Goal: Find specific page/section: Find specific page/section

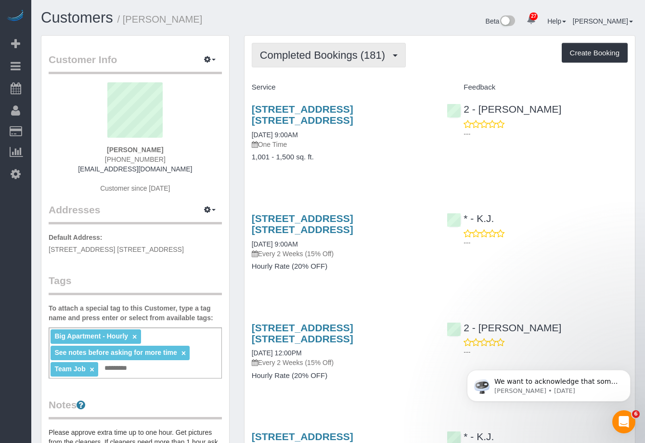
click at [337, 65] on button "Completed Bookings (181)" at bounding box center [329, 55] width 155 height 25
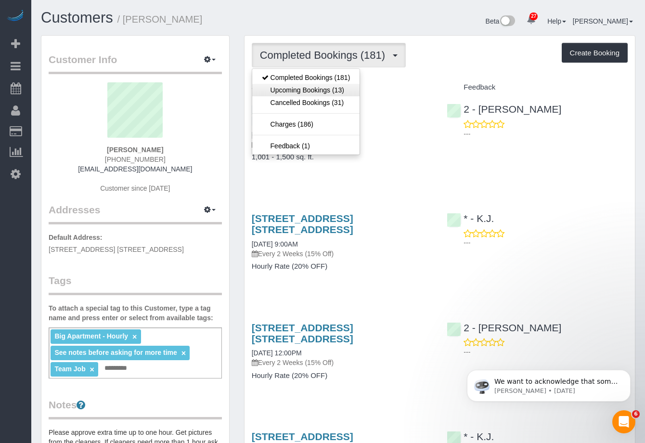
click at [333, 84] on link "Upcoming Bookings (13)" at bounding box center [306, 90] width 108 height 13
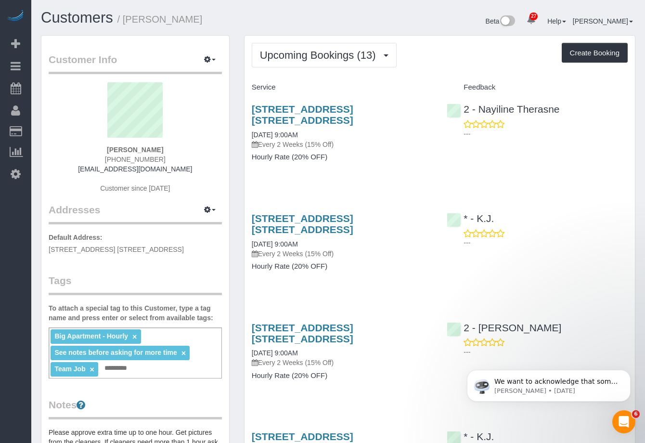
scroll to position [1656, 645]
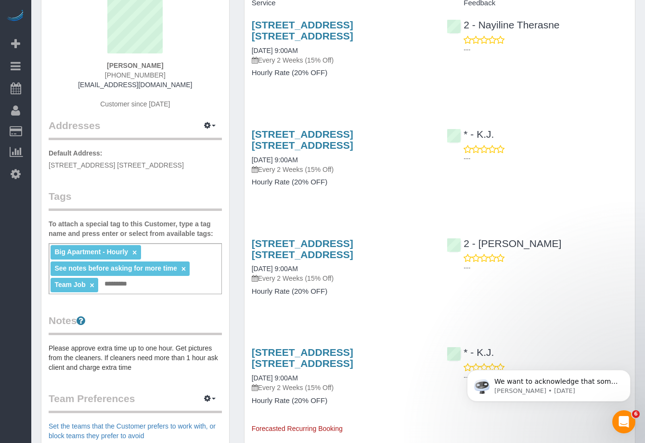
scroll to position [0, 0]
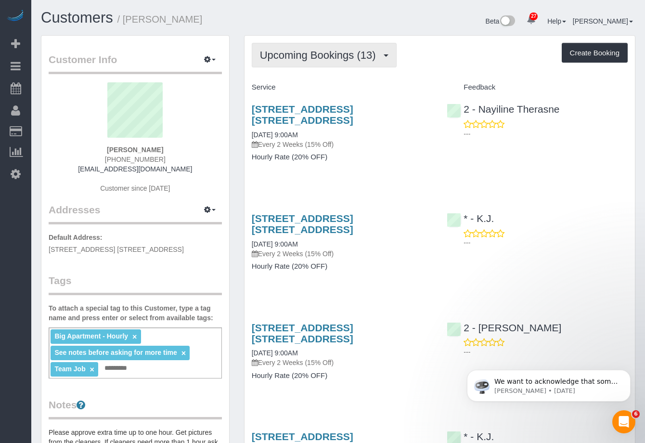
click at [311, 66] on button "Upcoming Bookings (13)" at bounding box center [324, 55] width 145 height 25
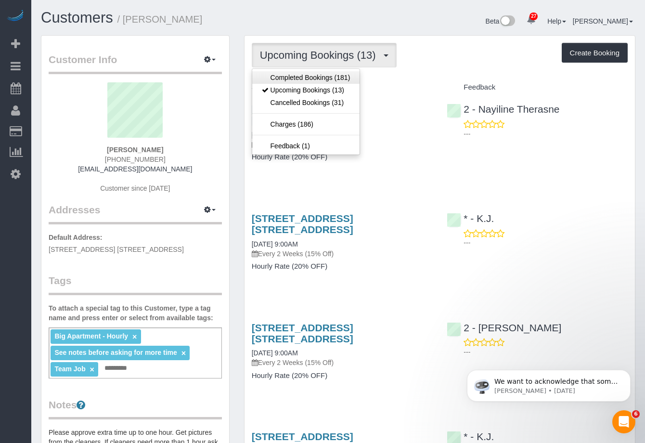
click at [311, 77] on link "Completed Bookings (181)" at bounding box center [306, 77] width 108 height 13
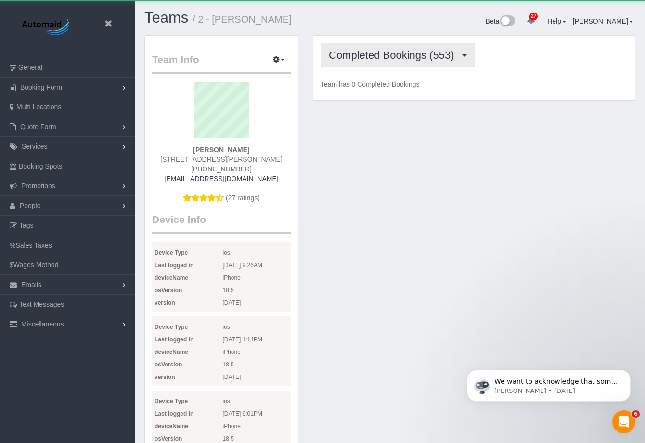
scroll to position [1339, 645]
click at [390, 55] on span "Completed Bookings (553)" at bounding box center [394, 55] width 130 height 12
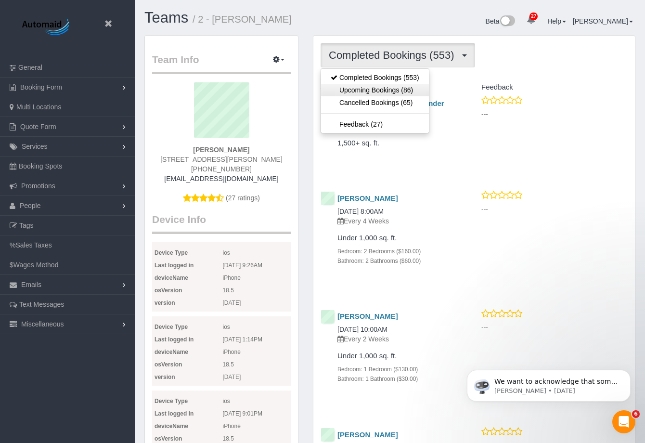
scroll to position [0, 0]
click at [380, 90] on link "Upcoming Bookings (86)" at bounding box center [375, 90] width 108 height 13
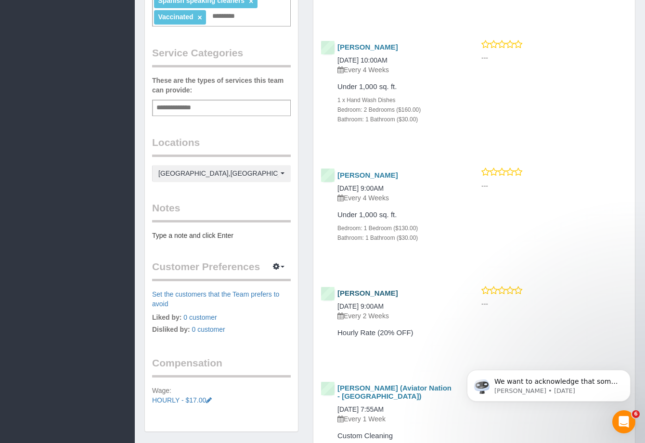
drag, startPoint x: 401, startPoint y: 298, endPoint x: 338, endPoint y: 285, distance: 63.5
click at [338, 289] on div "[PERSON_NAME] [DATE] 9:00AM Every 2 Weeks" at bounding box center [387, 304] width 132 height 31
copy div "[PERSON_NAME] [DATE] 9:00AM"
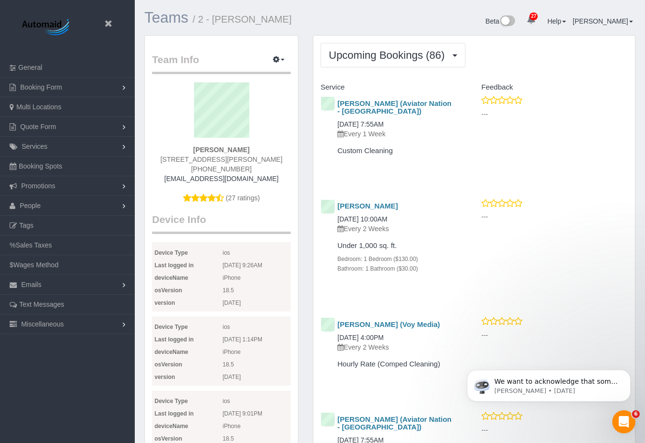
click at [164, 15] on link "Teams" at bounding box center [166, 17] width 44 height 17
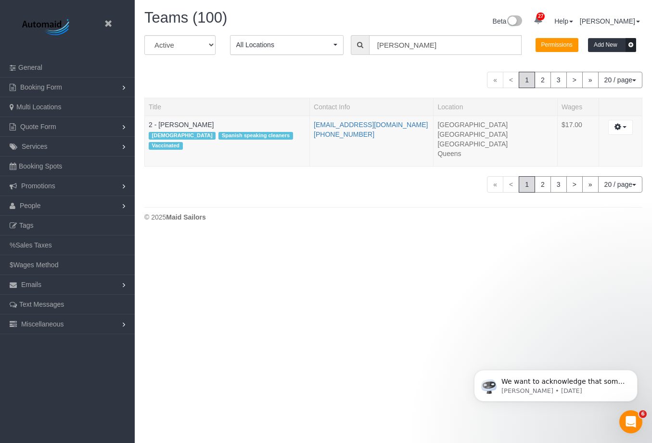
scroll to position [236, 652]
click at [472, 50] on input "[PERSON_NAME]" at bounding box center [445, 45] width 153 height 20
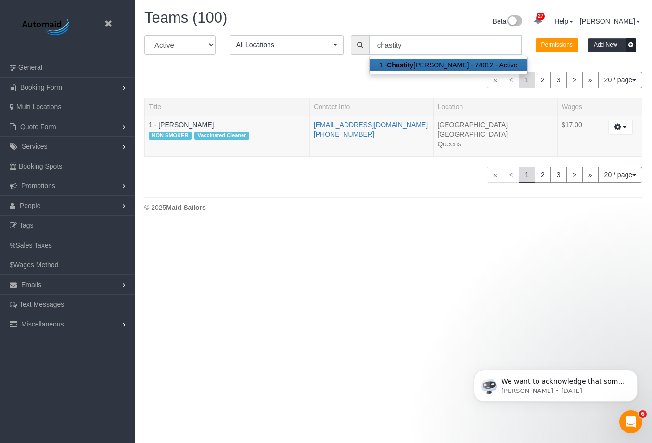
scroll to position [47914, 47488]
click at [410, 64] on strong "Chastity" at bounding box center [400, 65] width 26 height 8
type input "1 - [PERSON_NAME]"
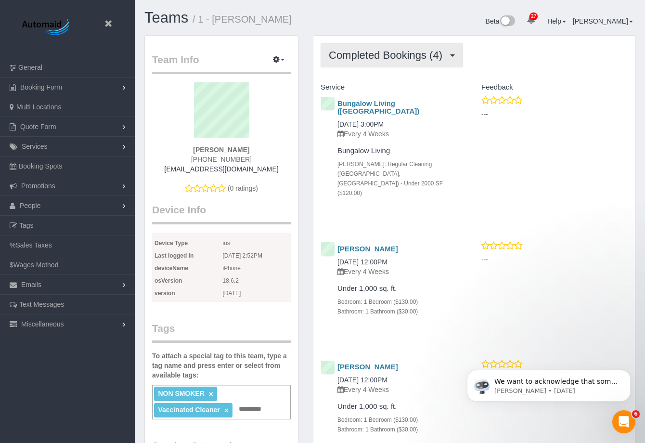
click at [394, 54] on span "Completed Bookings (4)" at bounding box center [388, 55] width 118 height 12
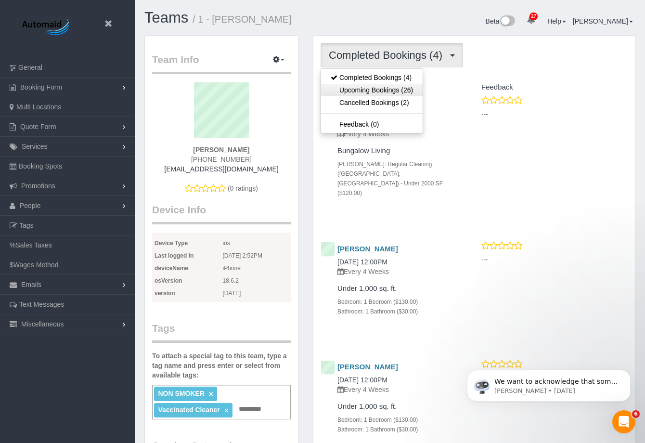
click at [363, 94] on link "Upcoming Bookings (26)" at bounding box center [372, 90] width 102 height 13
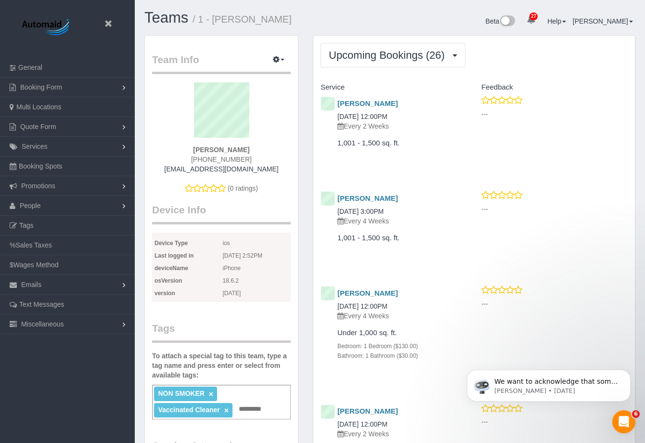
scroll to position [3085, 645]
drag, startPoint x: 379, startPoint y: 104, endPoint x: 338, endPoint y: 101, distance: 41.0
click at [338, 101] on h4 "[PERSON_NAME]" at bounding box center [394, 104] width 115 height 8
copy link "[PERSON_NAME]"
